Goal: Register for event/course

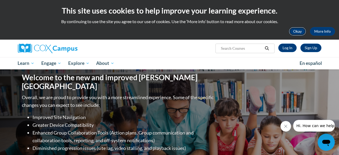
click at [299, 30] on button "Okay" at bounding box center [297, 31] width 17 height 9
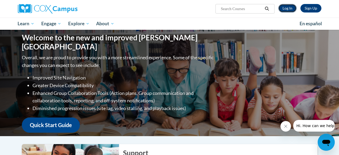
click at [288, 7] on link "Log In" at bounding box center [288, 8] width 18 height 9
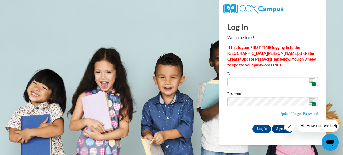
click at [311, 81] on img at bounding box center [312, 82] width 6 height 6
type input "[EMAIL_ADDRESS][DOMAIN_NAME]"
click at [289, 124] on button "Close message from company" at bounding box center [289, 126] width 11 height 11
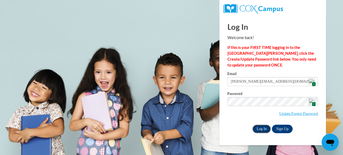
click at [261, 129] on input "Log In" at bounding box center [262, 129] width 19 height 9
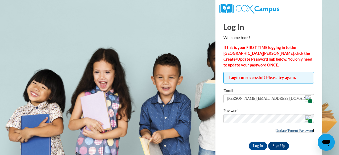
click at [281, 130] on link "Update/Forgot Password" at bounding box center [295, 131] width 39 height 4
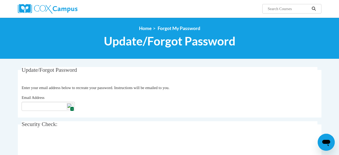
click at [69, 107] on img at bounding box center [70, 106] width 6 height 6
type input "[EMAIL_ADDRESS][DOMAIN_NAME]"
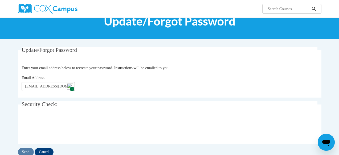
scroll to position [53, 0]
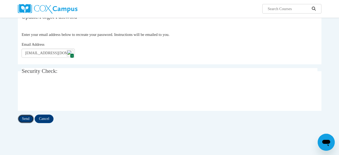
click at [25, 118] on input "Send" at bounding box center [26, 119] width 16 height 9
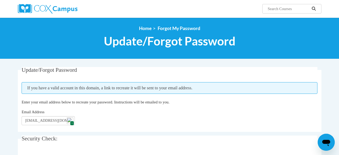
scroll to position [53, 0]
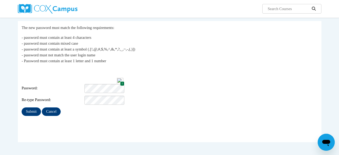
scroll to position [53, 0]
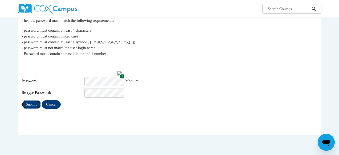
click at [30, 100] on input "Submit" at bounding box center [31, 104] width 19 height 9
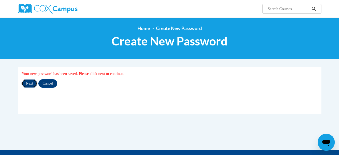
click at [30, 82] on input "Next" at bounding box center [30, 83] width 16 height 9
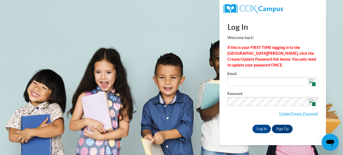
click at [313, 81] on img at bounding box center [312, 82] width 6 height 6
type input "[PERSON_NAME][EMAIL_ADDRESS][DOMAIN_NAME]"
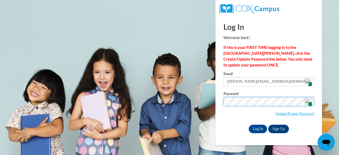
click at [221, 96] on div "Please enter your email! Please enter your password! Email [PERSON_NAME][EMAIL_…" at bounding box center [269, 102] width 99 height 61
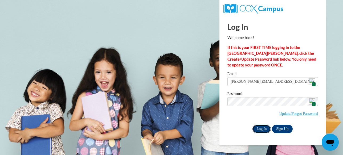
click at [261, 128] on input "Log In" at bounding box center [262, 129] width 19 height 9
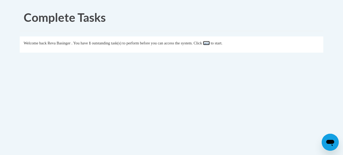
click at [210, 43] on link "here" at bounding box center [206, 43] width 7 height 4
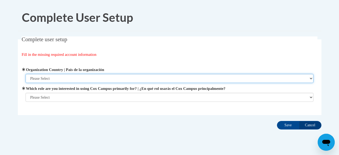
click at [311, 79] on select "Please Select [GEOGRAPHIC_DATA] | [GEOGRAPHIC_DATA] Outside of [GEOGRAPHIC_DATA…" at bounding box center [170, 78] width 288 height 9
select select "ad49bcad-a171-4b2e-b99c-48b446064914"
click at [26, 74] on select "Please Select [GEOGRAPHIC_DATA] | [GEOGRAPHIC_DATA] Outside of [GEOGRAPHIC_DATA…" at bounding box center [170, 78] width 288 height 9
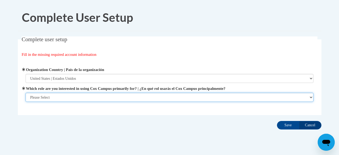
click at [311, 99] on select "Please Select College/University | Colegio/Universidad Community/Nonprofit Part…" at bounding box center [170, 97] width 288 height 9
select select "fbf2d438-af2f-41f8-98f1-81c410e29de3"
click at [26, 102] on select "Please Select College/University | Colegio/Universidad Community/Nonprofit Part…" at bounding box center [170, 97] width 288 height 9
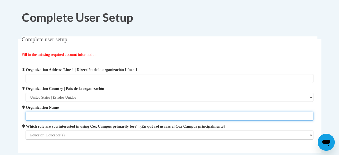
click at [30, 115] on input "Organization Name" at bounding box center [170, 116] width 288 height 9
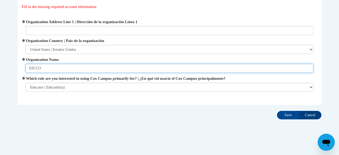
scroll to position [50, 0]
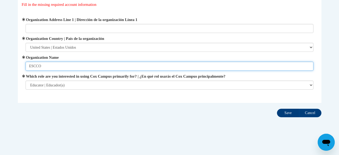
type input "ESCCO"
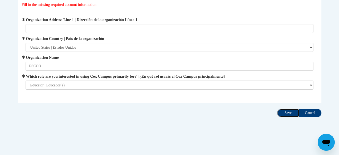
click at [285, 113] on input "Save" at bounding box center [288, 113] width 22 height 9
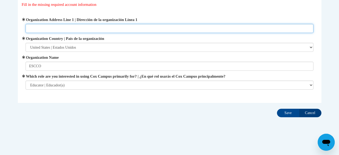
click at [28, 29] on input "Organization Address Line 1 | Dirección de la organización Línea 1" at bounding box center [170, 28] width 288 height 9
type input "[STREET_ADDRESS][US_STATE]"
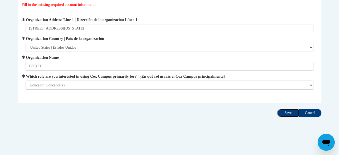
click at [288, 112] on input "Save" at bounding box center [288, 113] width 22 height 9
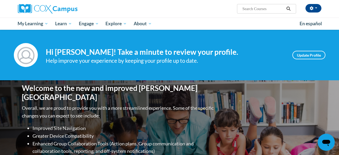
drag, startPoint x: 340, startPoint y: 0, endPoint x: 63, endPoint y: 43, distance: 280.3
click at [63, 43] on div "Your profile Hi Reva Basinger! Take a minute to review your profile. Help impro…" at bounding box center [169, 55] width 339 height 51
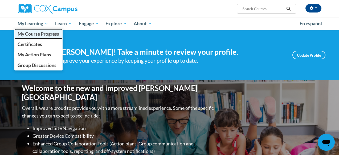
click at [30, 33] on span "My Course Progress" at bounding box center [39, 34] width 42 height 6
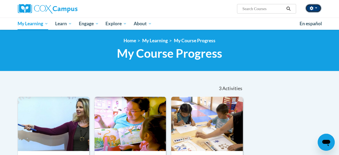
click at [313, 8] on icon "button" at bounding box center [311, 8] width 3 height 4
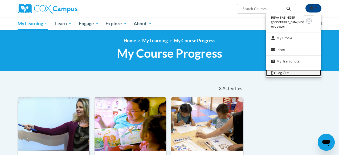
click at [276, 73] on link "Log Out" at bounding box center [293, 73] width 55 height 7
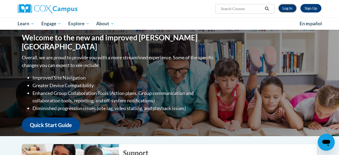
click at [285, 9] on link "Log In" at bounding box center [288, 8] width 18 height 9
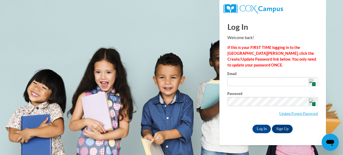
click at [313, 84] on span "1" at bounding box center [314, 84] width 4 height 5
type input "reva.basinger53@gmail.com"
click at [267, 128] on input "Log In" at bounding box center [262, 129] width 19 height 9
click at [312, 83] on img at bounding box center [312, 82] width 6 height 6
type input "reva.basinger53@gmail.com"
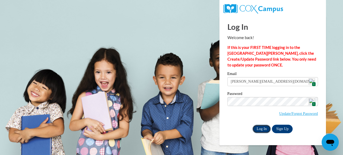
click at [260, 129] on input "Log In" at bounding box center [262, 129] width 19 height 9
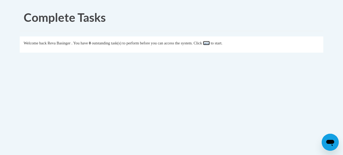
click at [210, 44] on link "here" at bounding box center [206, 43] width 7 height 4
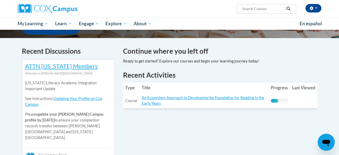
scroll to position [187, 0]
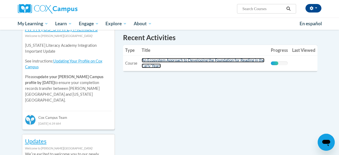
click at [176, 59] on link "An Ecosystem Approach to Developing the Foundation for Reading in the Early Yea…" at bounding box center [203, 63] width 123 height 10
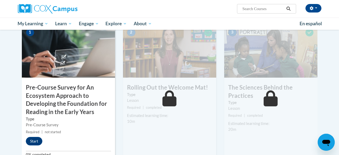
scroll to position [69, 0]
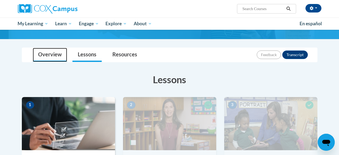
click at [48, 55] on link "Overview" at bounding box center [50, 55] width 34 height 14
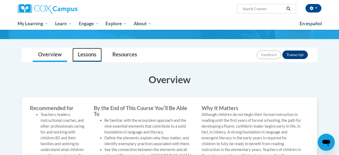
click at [87, 56] on link "Lessons" at bounding box center [87, 55] width 29 height 14
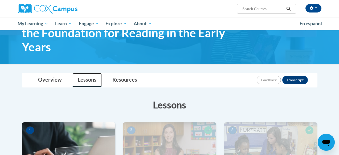
scroll to position [15, 0]
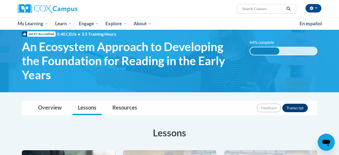
click at [287, 51] on div "44% complete 0.001%" at bounding box center [284, 51] width 68 height 9
click at [293, 108] on button "Transcript" at bounding box center [296, 108] width 26 height 9
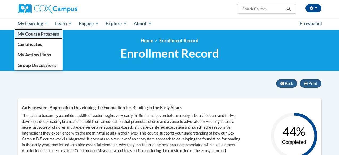
click at [34, 35] on span "My Course Progress" at bounding box center [39, 34] width 42 height 6
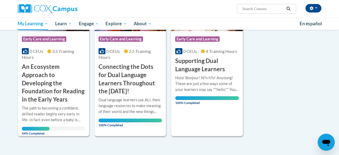
scroll to position [133, 0]
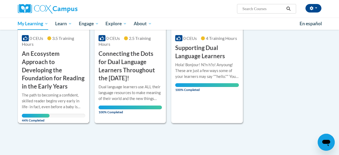
click at [31, 115] on span "44% Completed" at bounding box center [36, 118] width 28 height 9
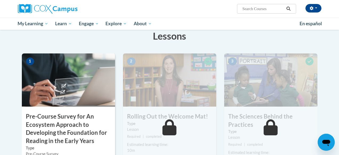
scroll to position [133, 0]
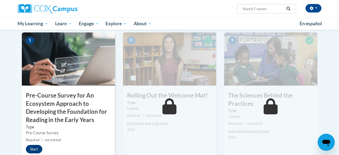
click at [159, 110] on div "Lesson" at bounding box center [169, 109] width 85 height 6
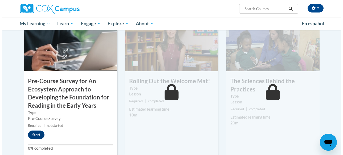
scroll to position [160, 0]
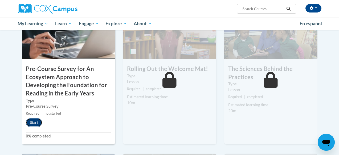
click at [33, 124] on button "Start" at bounding box center [34, 123] width 17 height 9
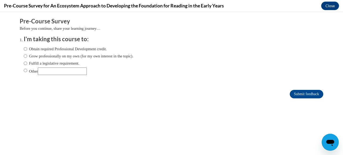
scroll to position [0, 0]
